Goal: Information Seeking & Learning: Learn about a topic

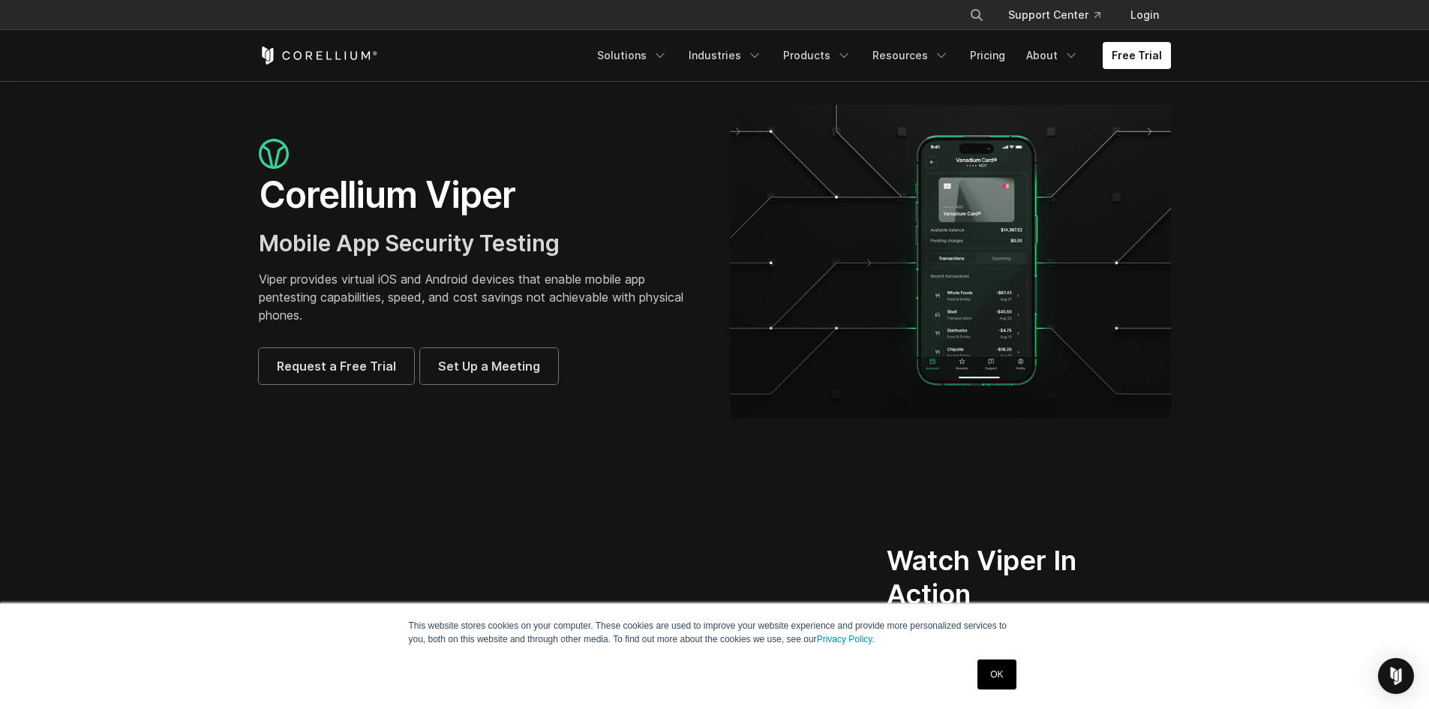
click at [987, 680] on link "OK" at bounding box center [997, 675] width 38 height 30
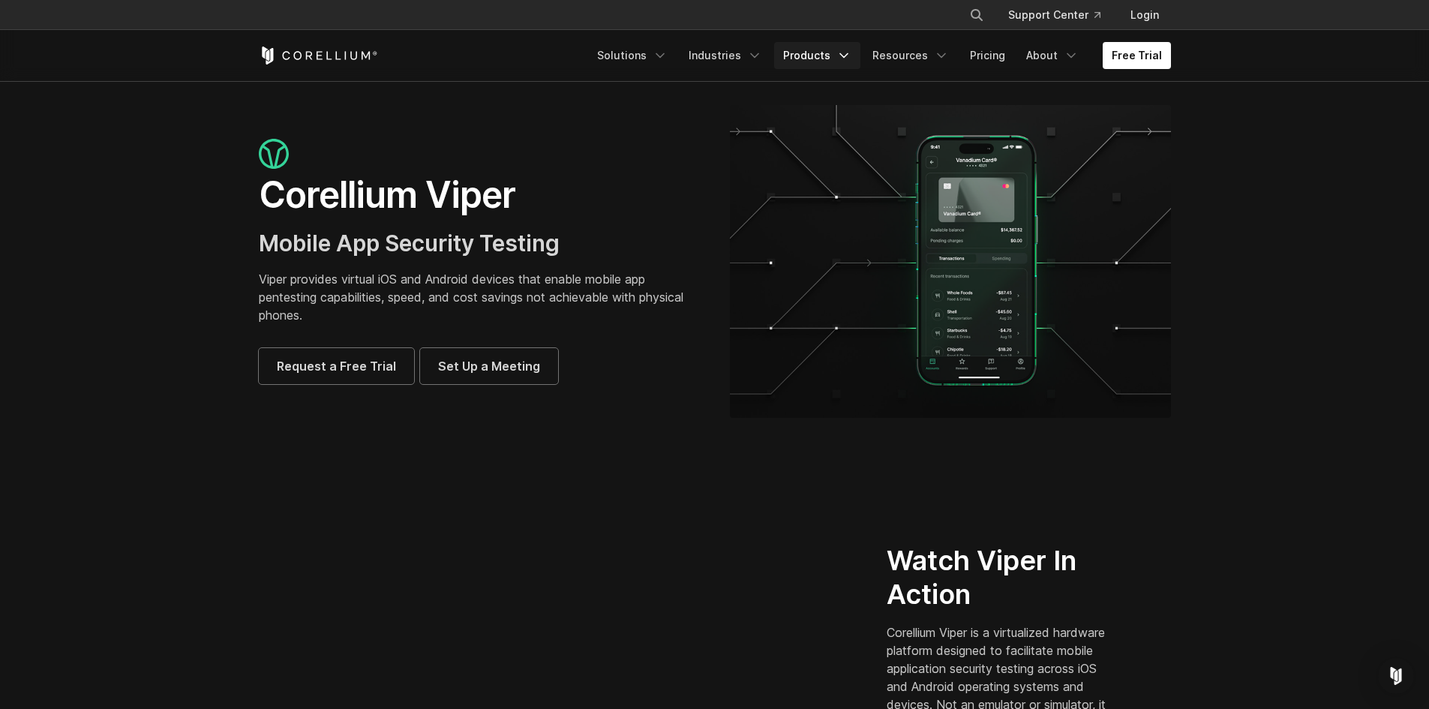
click at [805, 56] on link "Products" at bounding box center [817, 55] width 86 height 27
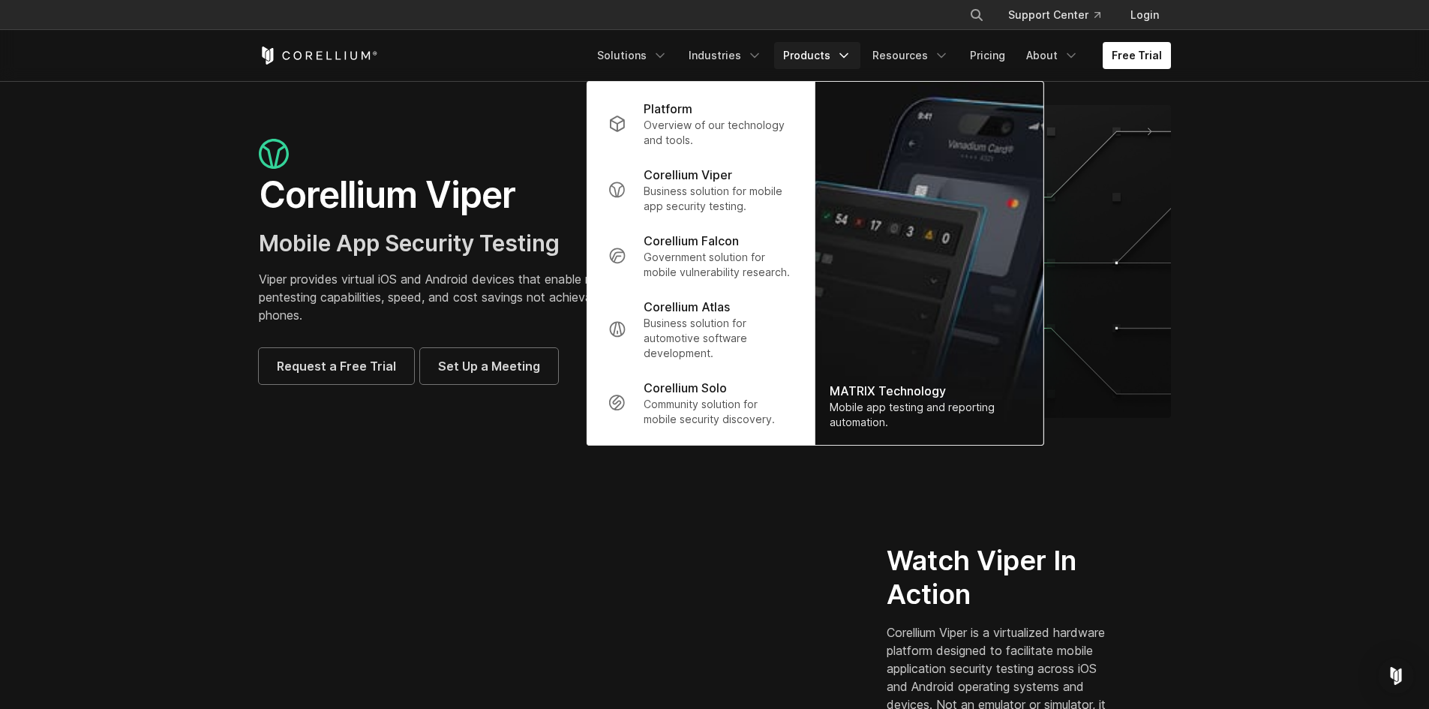
click at [327, 96] on section "Corellium Viper Mobile App Security Testing Viper provides virtual iOS and Andr…" at bounding box center [714, 267] width 1429 height 373
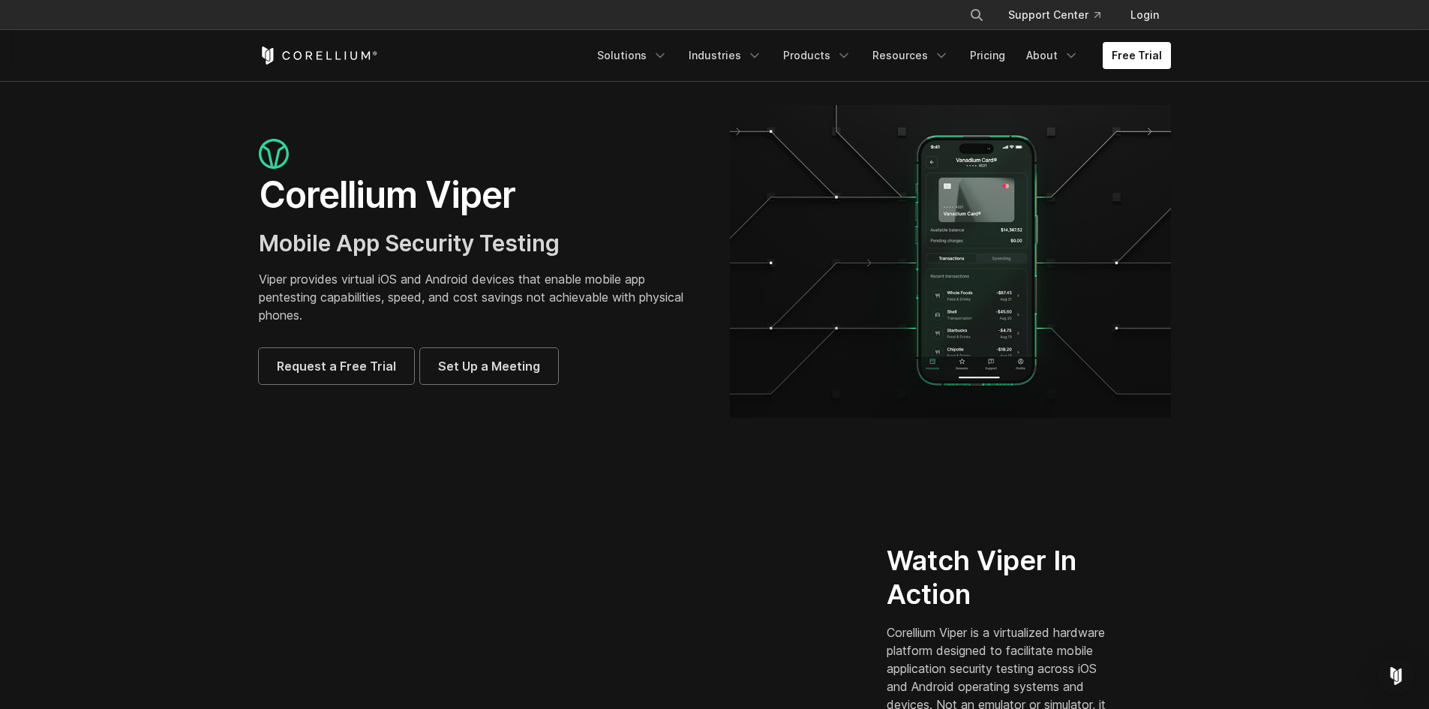
click at [980, 20] on icon "Search" at bounding box center [977, 15] width 12 height 12
click at [963, 2] on button "Search" at bounding box center [976, 15] width 27 height 27
click at [948, 19] on input "Search our site..." at bounding box center [900, 15] width 122 height 23
type input "*********"
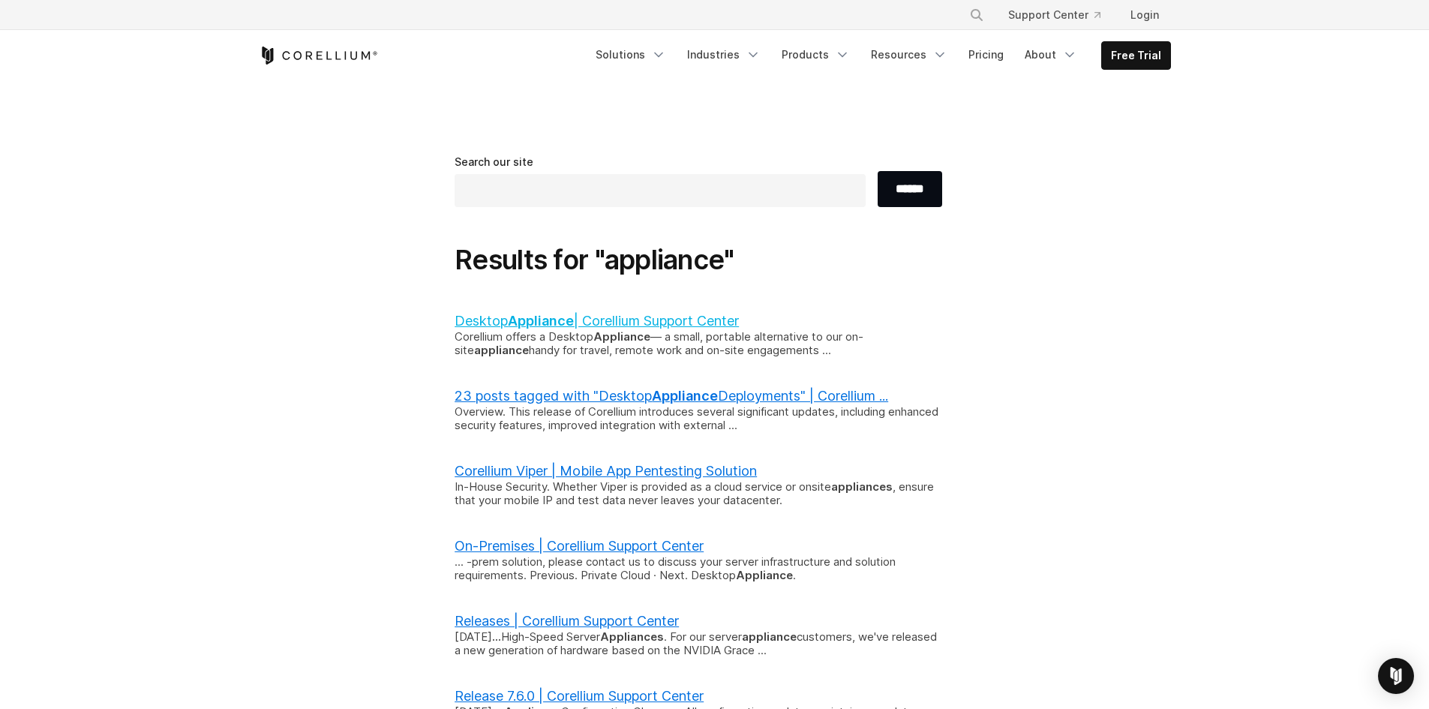
click at [706, 317] on link "Desktop Appliance | Corellium Support Center" at bounding box center [597, 321] width 284 height 16
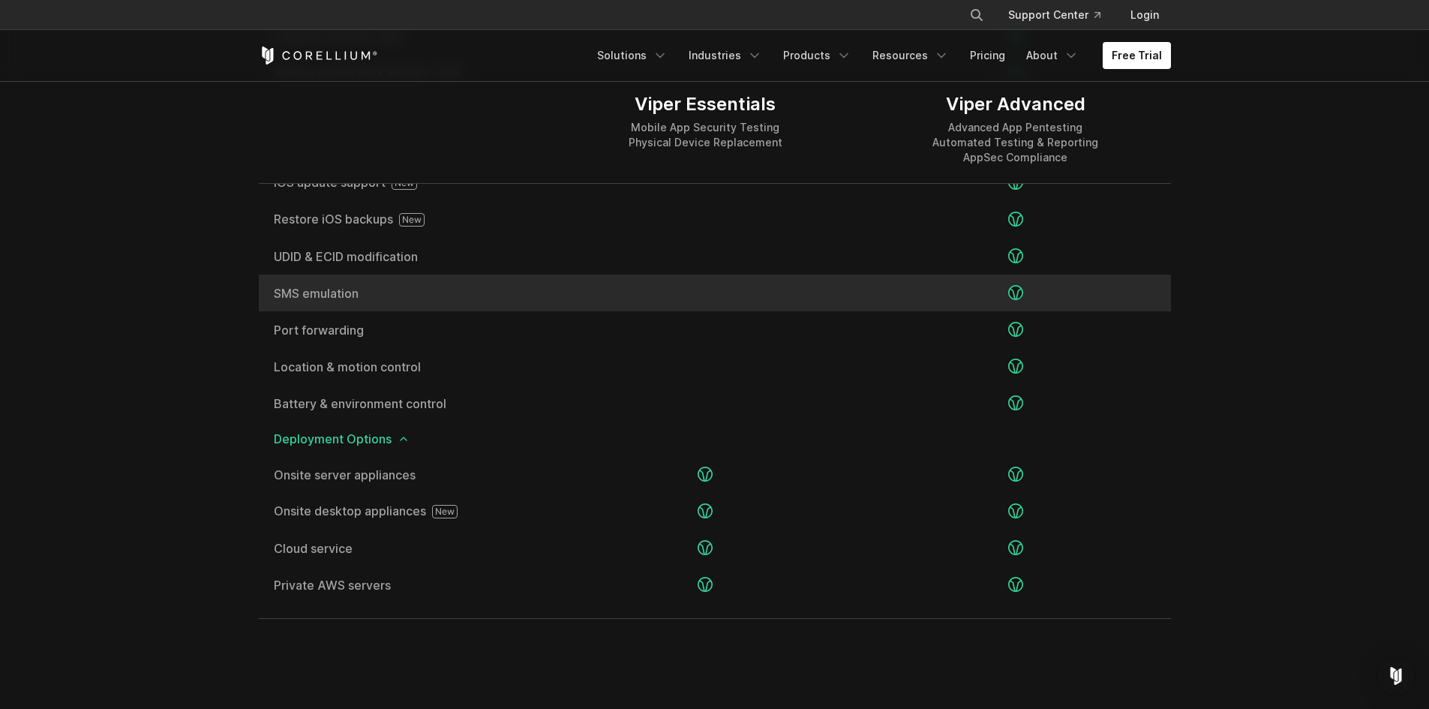
scroll to position [2851, 0]
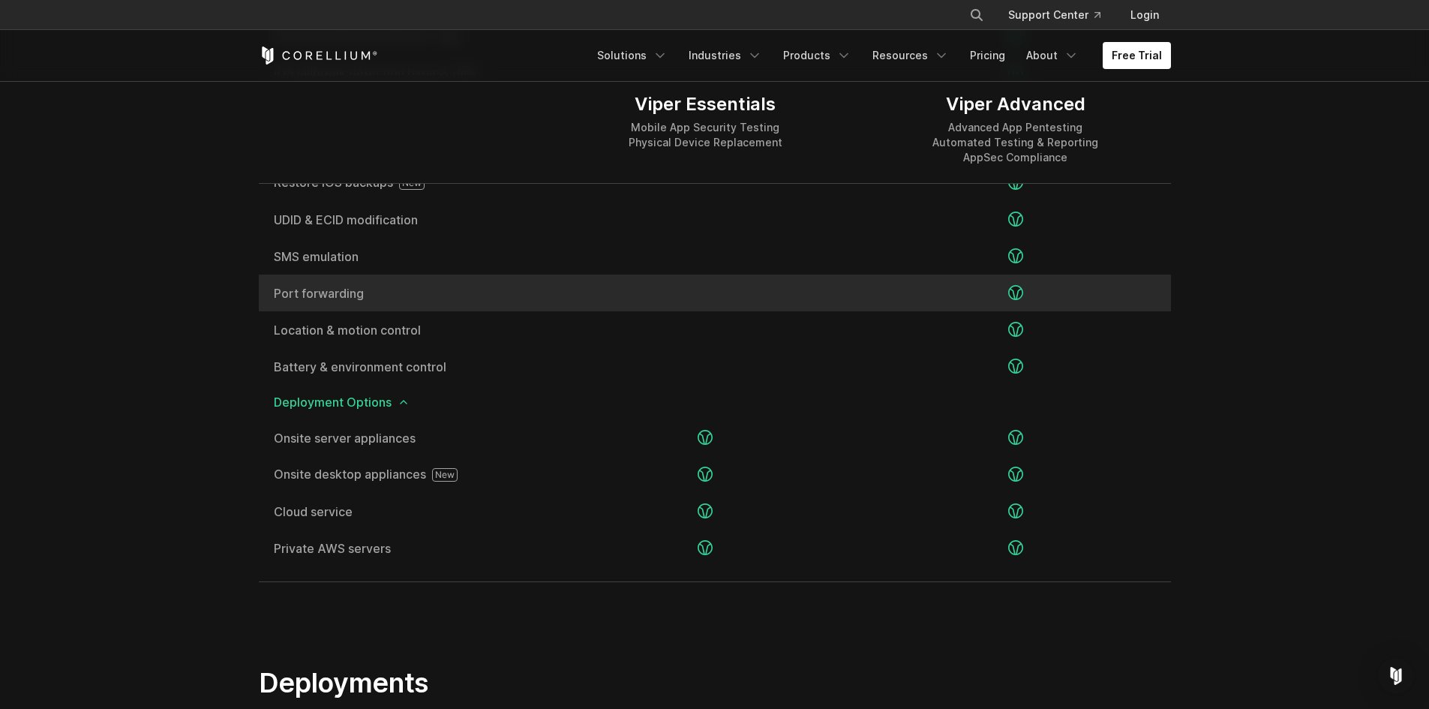
click at [362, 287] on span "Port forwarding" at bounding box center [405, 293] width 262 height 12
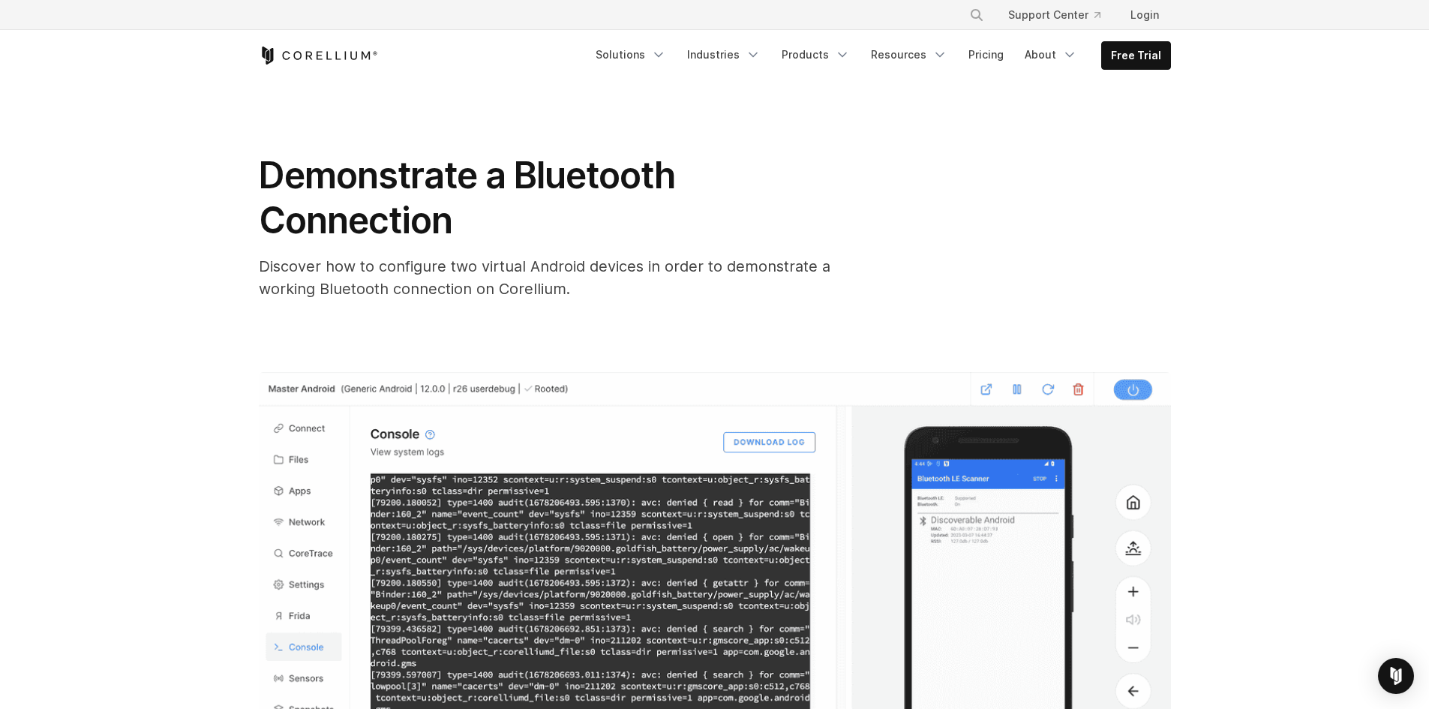
drag, startPoint x: 532, startPoint y: 200, endPoint x: 481, endPoint y: 164, distance: 62.0
click at [481, 164] on span "Demonstrate a Bluetooth Connection" at bounding box center [467, 197] width 417 height 89
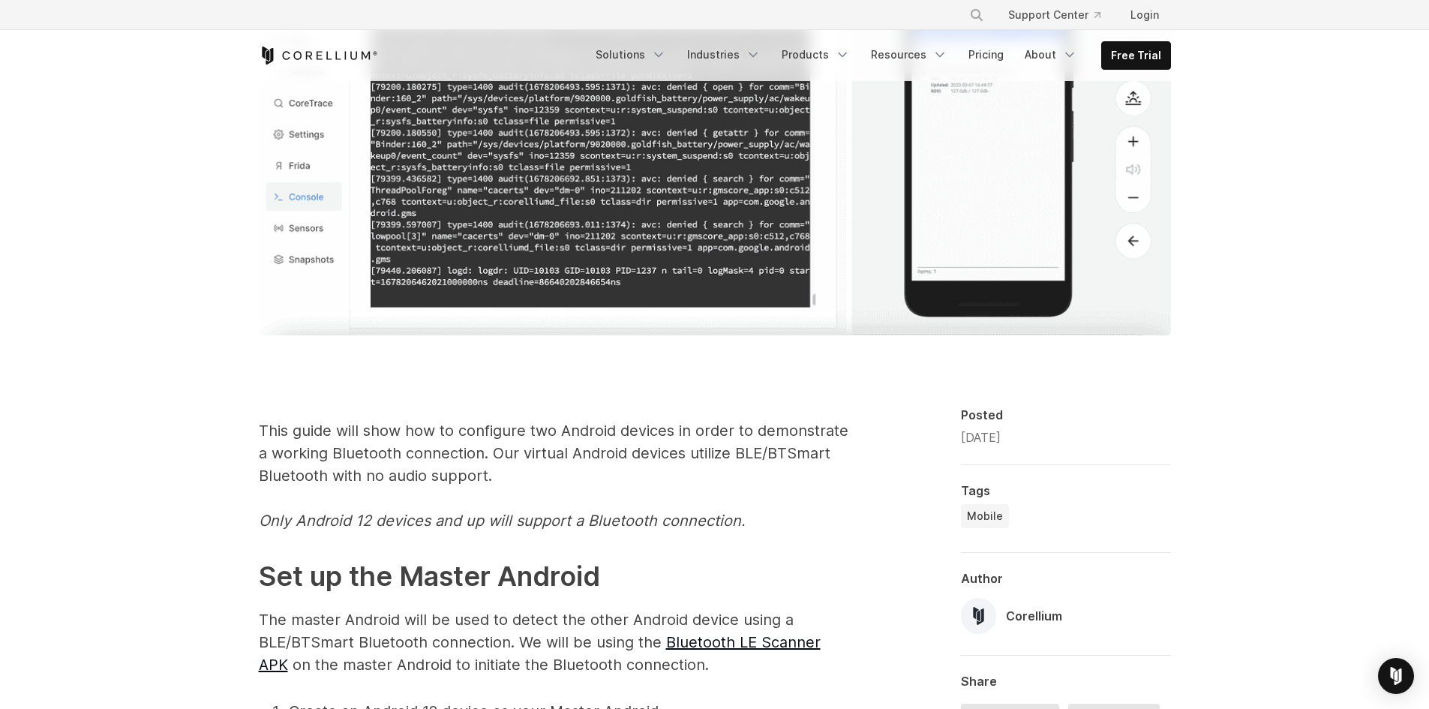
scroll to position [900, 0]
